Goal: Information Seeking & Learning: Learn about a topic

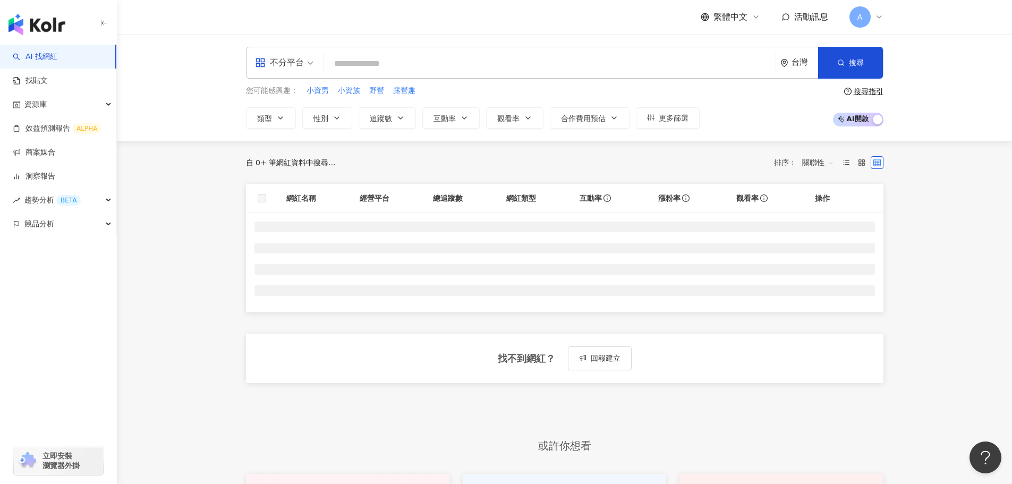
click at [306, 61] on span "不分平台" at bounding box center [284, 62] width 58 height 17
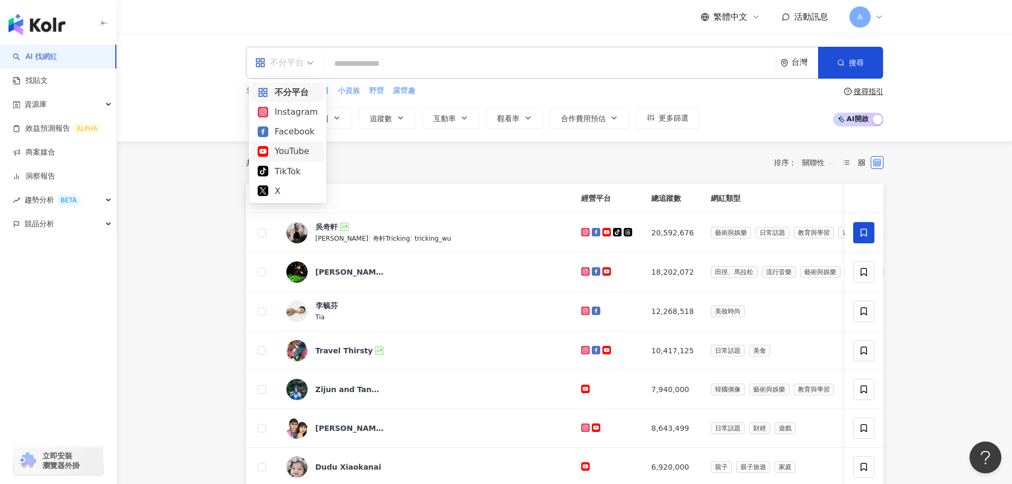
click at [301, 147] on div "YouTube" at bounding box center [288, 150] width 60 height 13
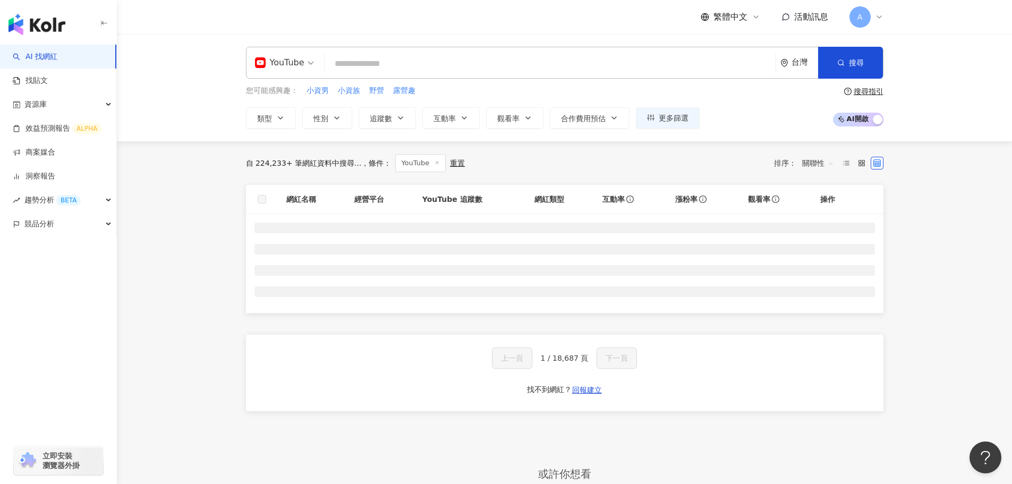
click at [382, 70] on input "search" at bounding box center [550, 64] width 442 height 20
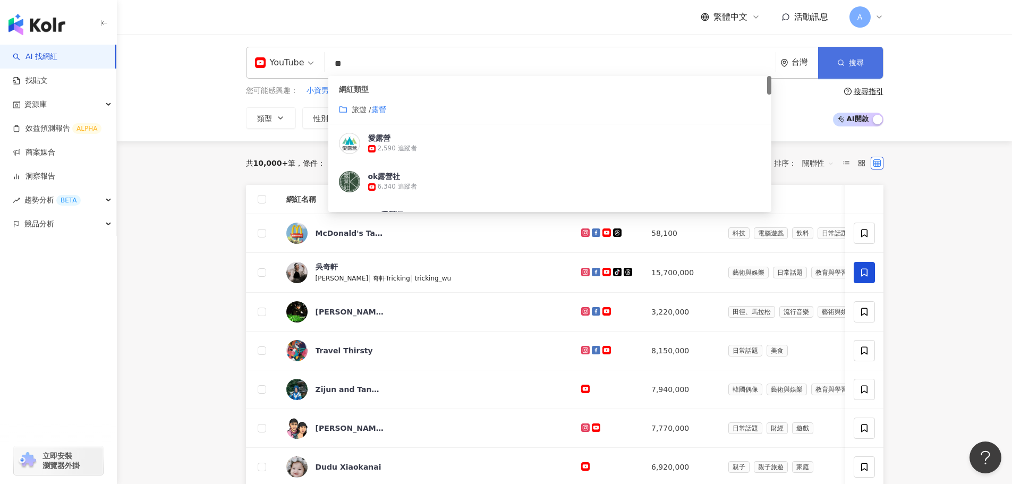
type input "**"
click at [863, 58] on span "搜尋" at bounding box center [856, 62] width 15 height 8
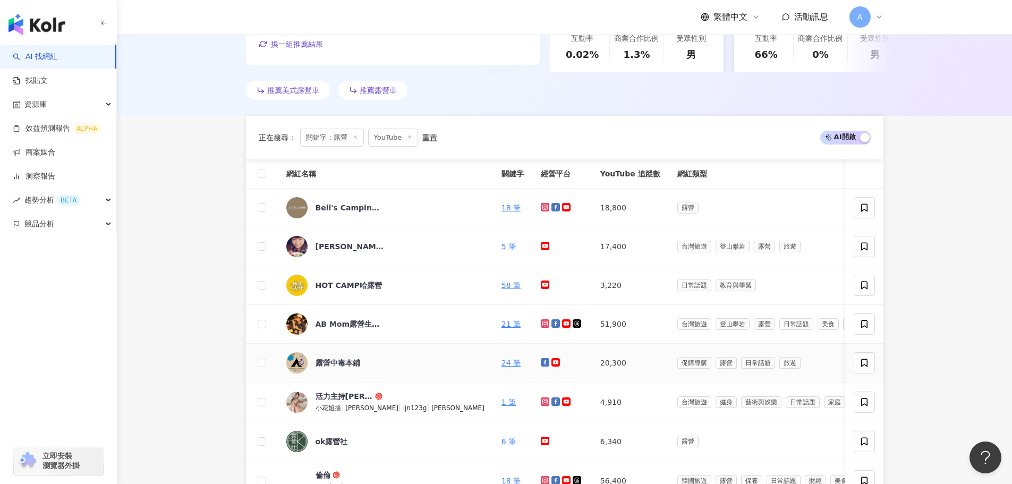
scroll to position [550, 0]
